Goal: Task Accomplishment & Management: Use online tool/utility

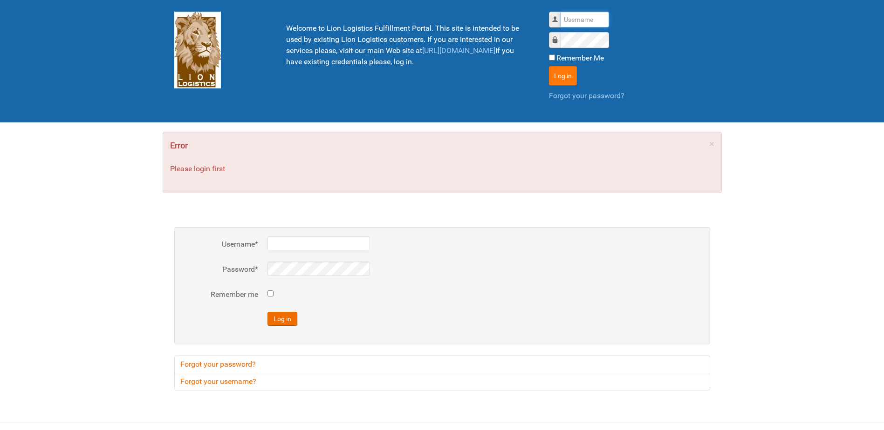
type input "Lion"
click at [561, 77] on button "Log in" at bounding box center [563, 76] width 28 height 20
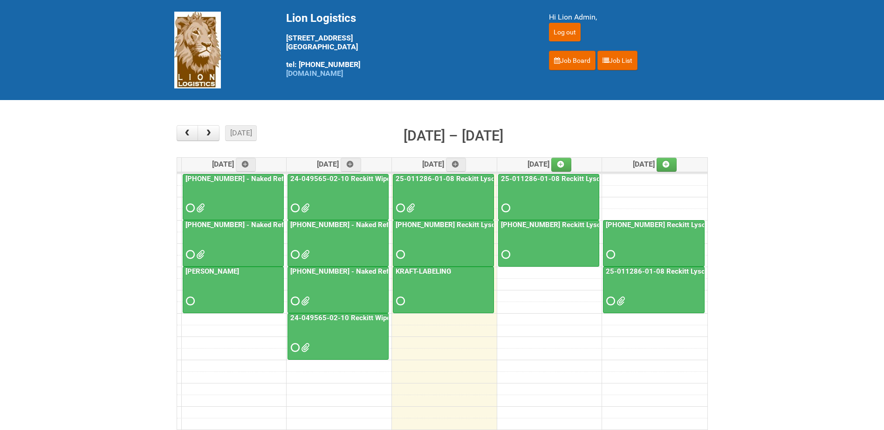
click at [455, 179] on link "25-011286-01-08 Reckitt Lysol Laundry Scented - BLINDING (hold slot)" at bounding box center [509, 179] width 230 height 8
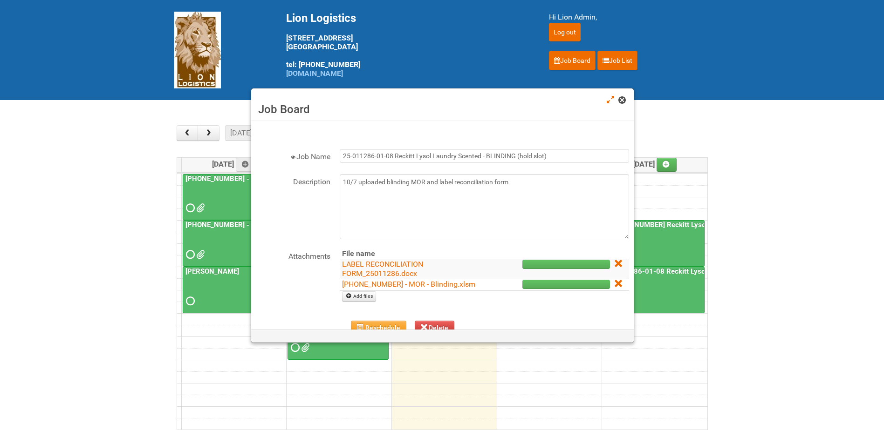
click at [624, 100] on span at bounding box center [621, 100] width 7 height 7
